Goal: Subscribe to service/newsletter

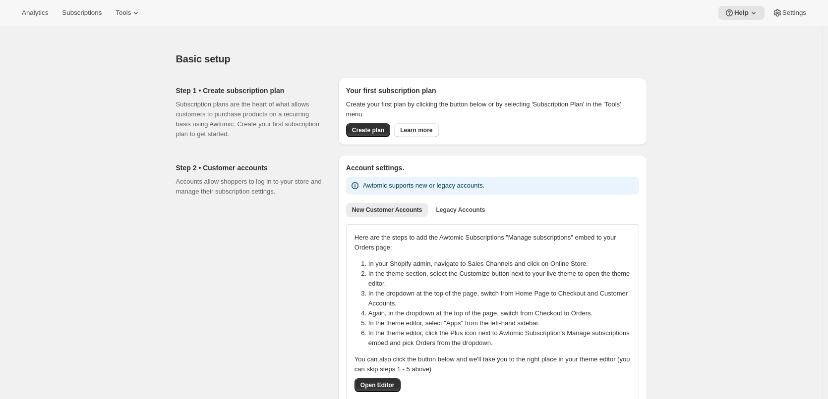
click at [291, 368] on div "Step 2 • Customer accounts Accounts allow shoppers to log in to your store and …" at bounding box center [253, 282] width 154 height 254
click at [384, 131] on span "Create plan" at bounding box center [368, 130] width 32 height 8
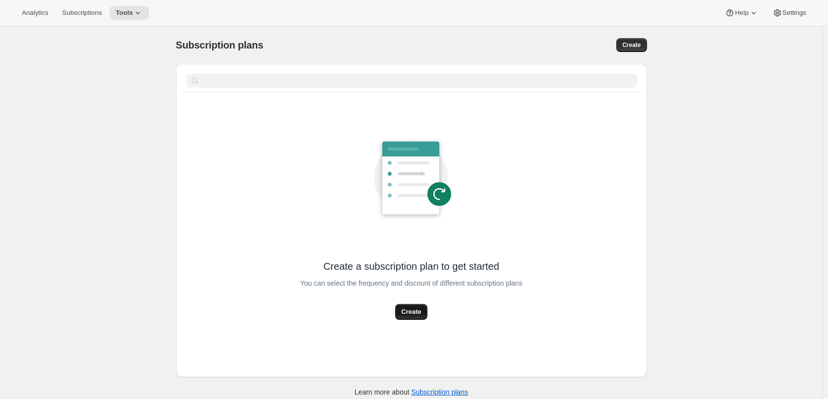
click at [418, 315] on span "Create" at bounding box center [411, 312] width 20 height 10
select select "WEEK"
select select "MONTH"
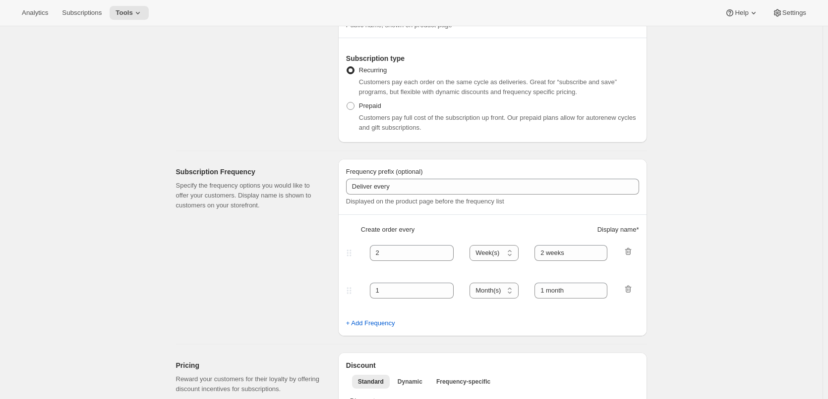
scroll to position [149, 0]
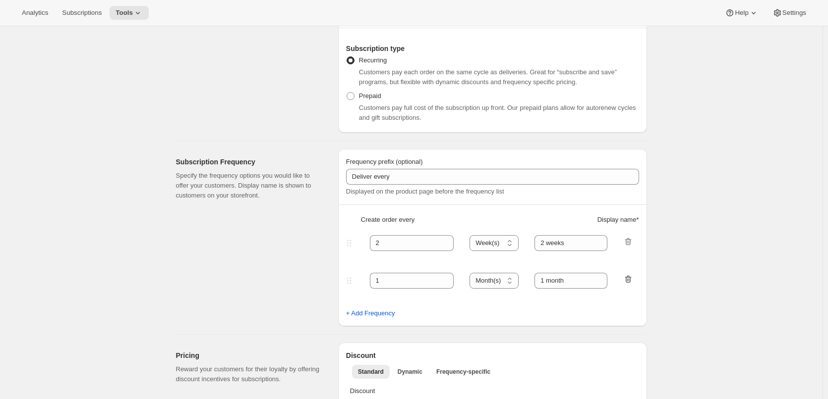
click at [631, 278] on icon "button" at bounding box center [627, 279] width 6 height 7
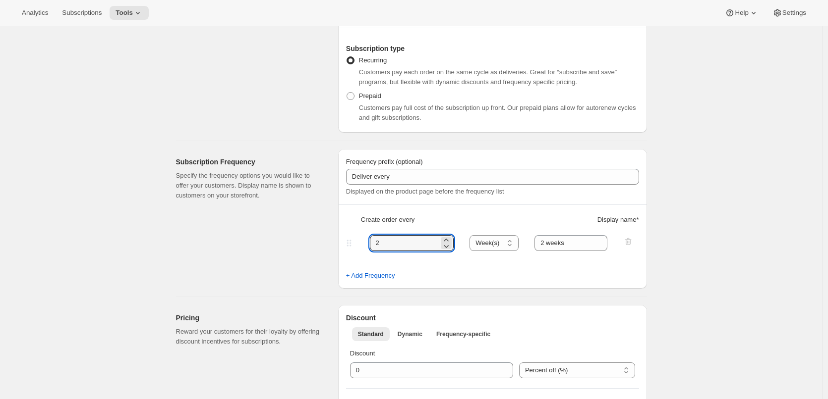
drag, startPoint x: 368, startPoint y: 241, endPoint x: 354, endPoint y: 241, distance: 13.9
click at [354, 241] on div "2 Day(s) Week(s) Month(s) Year(s) Week(s) 2 weeks" at bounding box center [488, 243] width 289 height 16
type input "1"
click at [506, 246] on select "Day(s) Week(s) Month(s) Year(s)" at bounding box center [493, 243] width 49 height 16
select select "DAY"
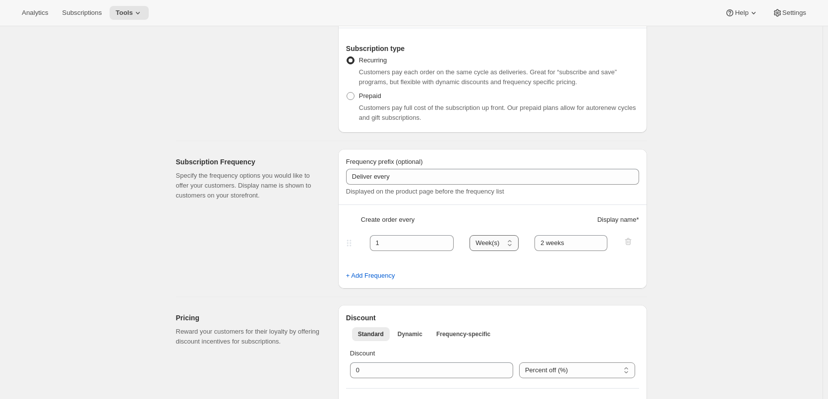
click at [472, 235] on select "Day(s) Week(s) Month(s) Year(s)" at bounding box center [493, 243] width 49 height 16
drag, startPoint x: 572, startPoint y: 242, endPoint x: 529, endPoint y: 242, distance: 43.6
click at [529, 242] on div "1 Day(s) Week(s) Month(s) Year(s) Day(s) 2 weeks" at bounding box center [488, 243] width 289 height 16
type input "1 day"
click at [528, 275] on div "+ Add Frequency" at bounding box center [492, 276] width 293 height 10
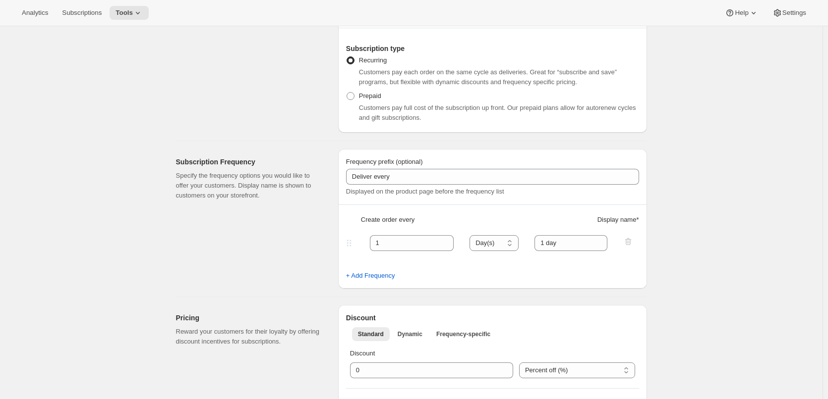
scroll to position [396, 0]
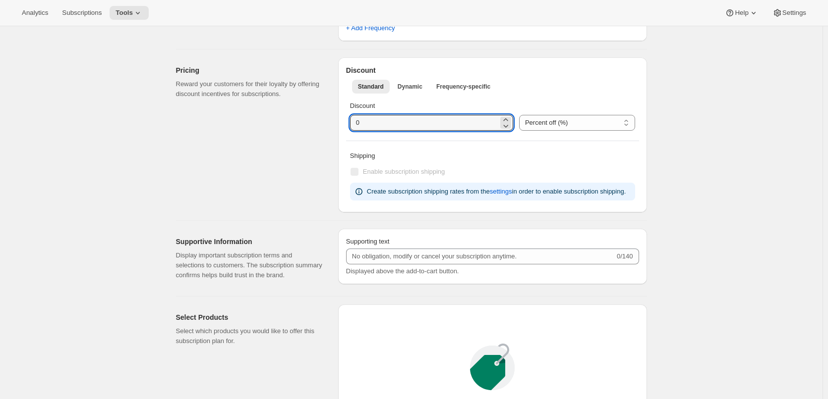
drag, startPoint x: 366, startPoint y: 121, endPoint x: 343, endPoint y: 121, distance: 22.8
click at [343, 121] on div "Discount Standard Dynamic Frequency-specific More views Standard Dynamic Freque…" at bounding box center [492, 134] width 309 height 155
type input "5"
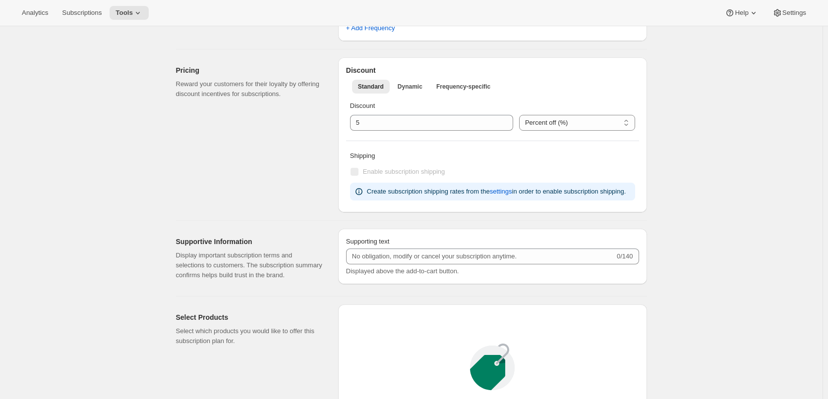
click at [260, 141] on div "Pricing Reward your customers for their loyalty by offering discount incentives…" at bounding box center [253, 134] width 154 height 155
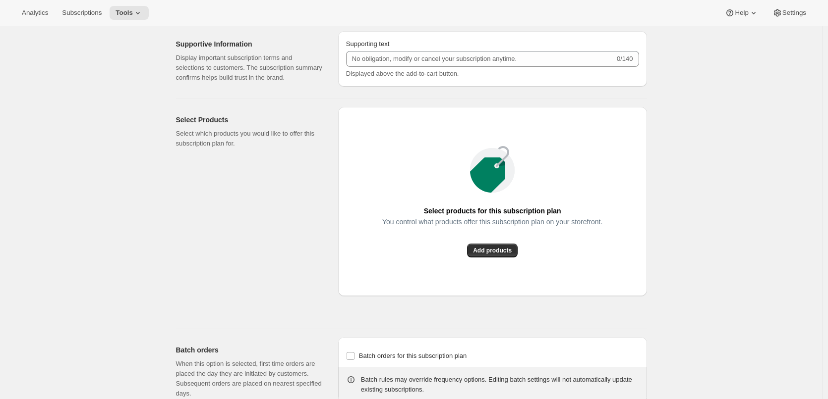
scroll to position [694, 0]
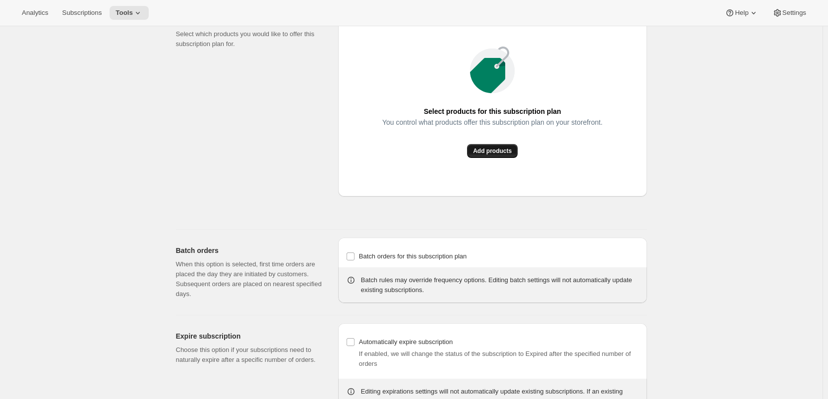
click at [498, 156] on button "Add products" at bounding box center [492, 151] width 51 height 14
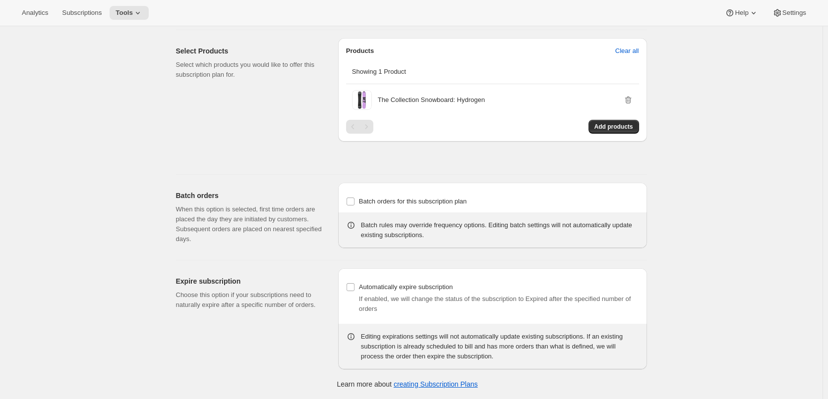
scroll to position [663, 0]
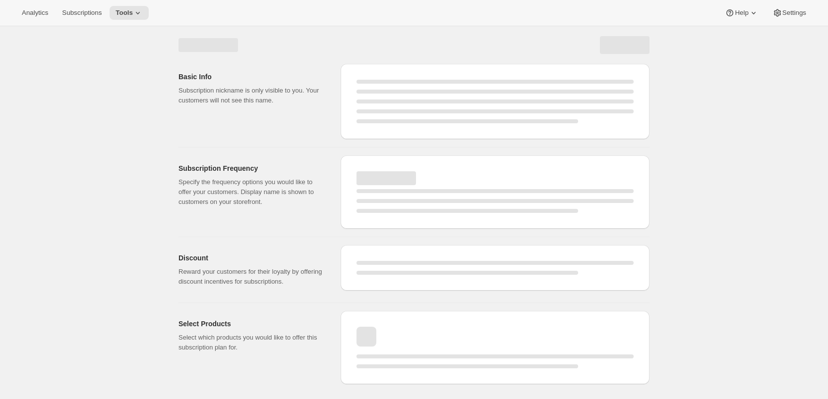
scroll to position [0, 0]
select select "WEEK"
select select "MONTH"
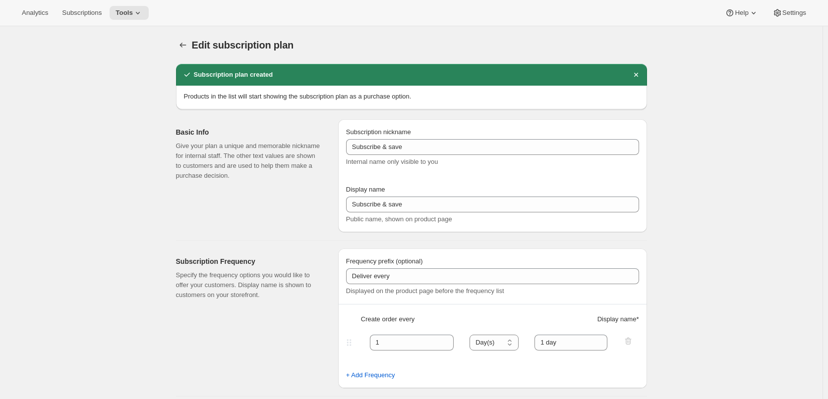
type input "1"
select select "DAY"
type input "1 day"
type input "5"
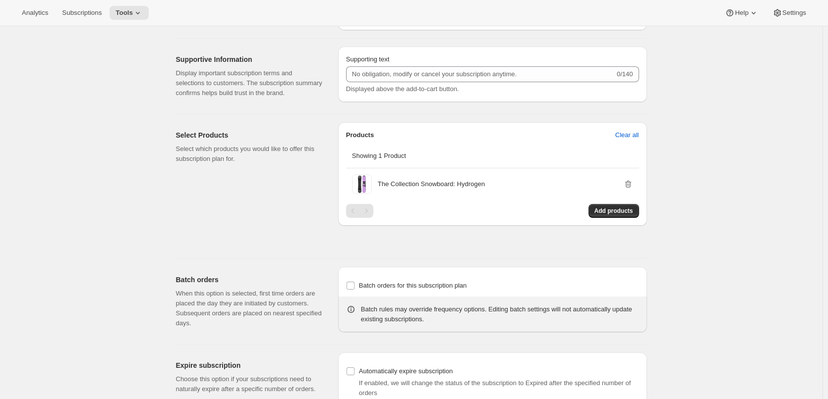
scroll to position [614, 0]
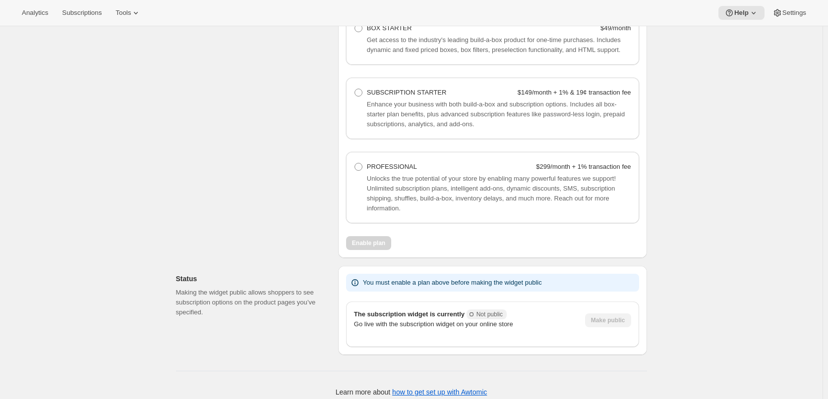
scroll to position [767, 0]
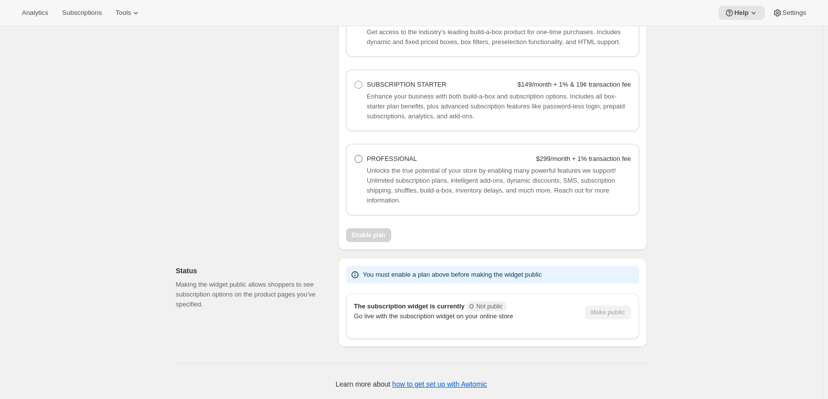
click at [362, 160] on span at bounding box center [358, 159] width 8 height 8
click at [355, 156] on Professional "PROFESSIONAL $299/month + 1% transaction fee" at bounding box center [354, 155] width 0 height 0
radio Professional "true"
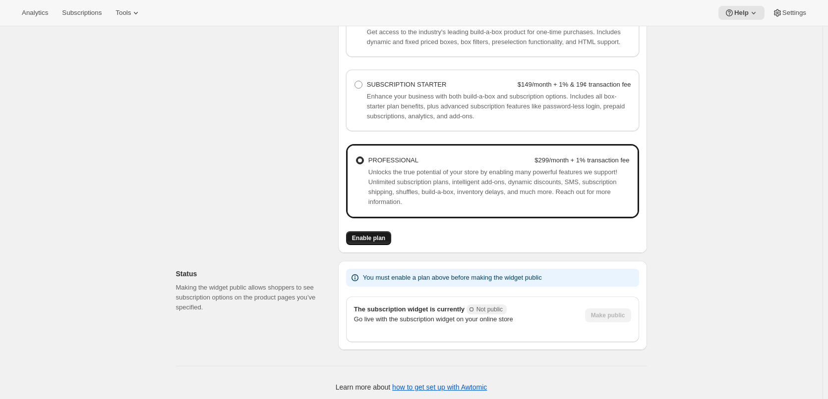
click at [382, 235] on span "Enable plan" at bounding box center [368, 238] width 33 height 8
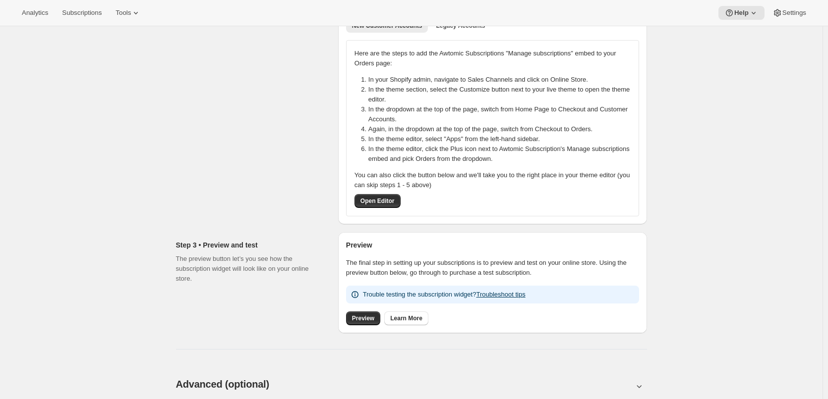
scroll to position [176, 0]
